Goal: Navigation & Orientation: Go to known website

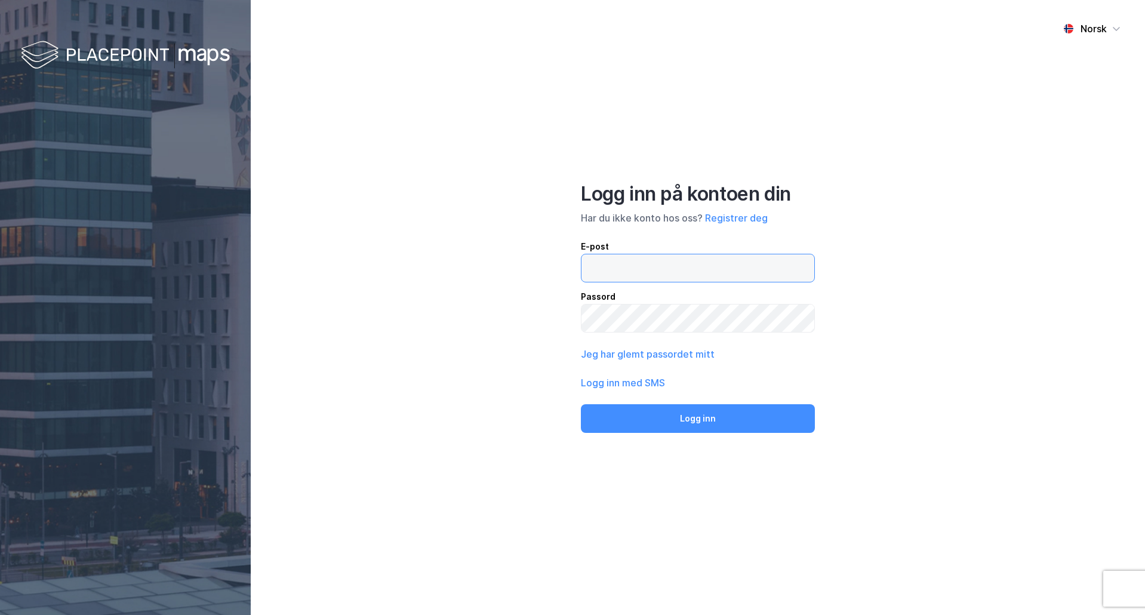
click at [757, 264] on input "email" at bounding box center [697, 267] width 233 height 27
type input "[EMAIL_ADDRESS][DOMAIN_NAME]"
click at [581, 404] on button "Logg inn" at bounding box center [698, 418] width 234 height 29
